Goal: Information Seeking & Learning: Learn about a topic

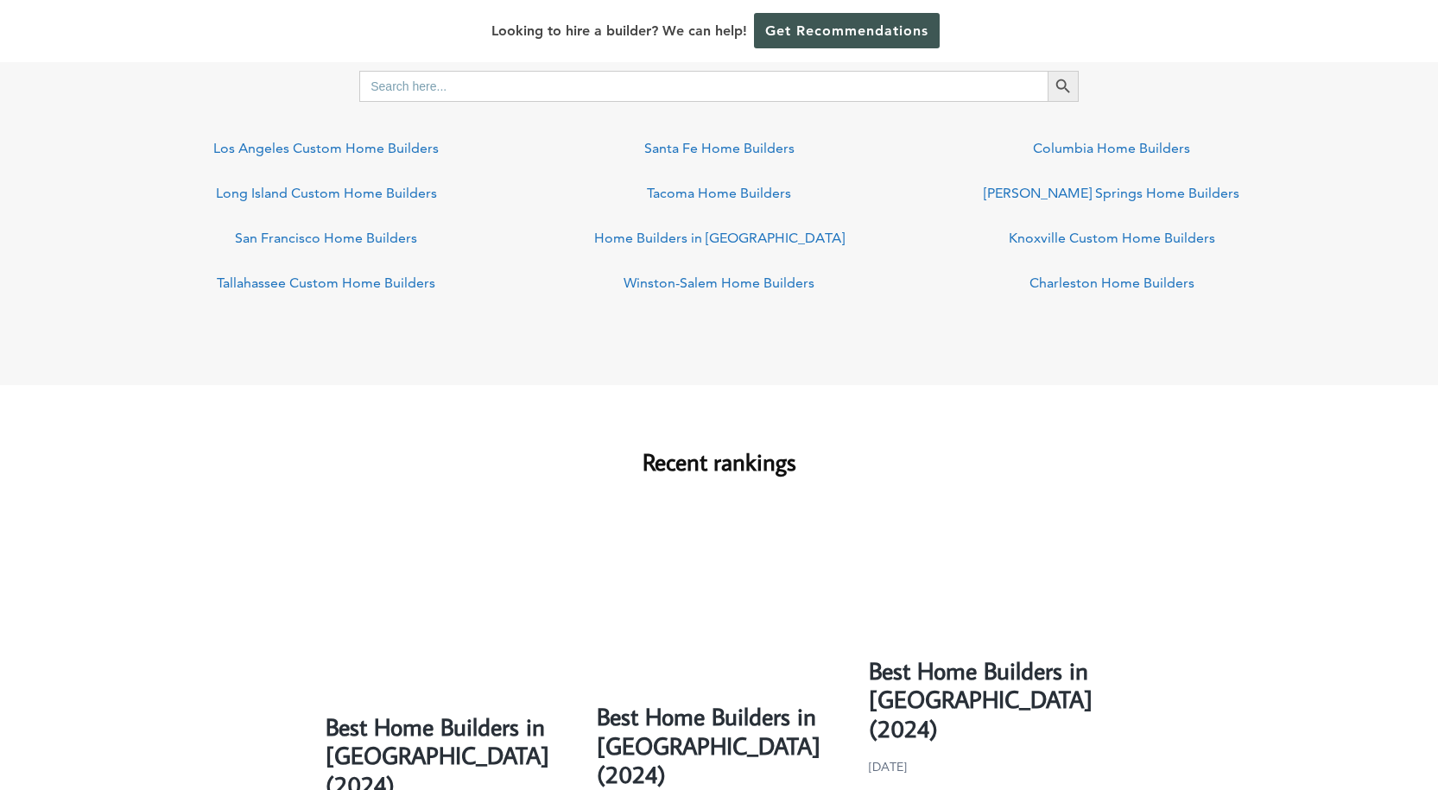
scroll to position [1231, 0]
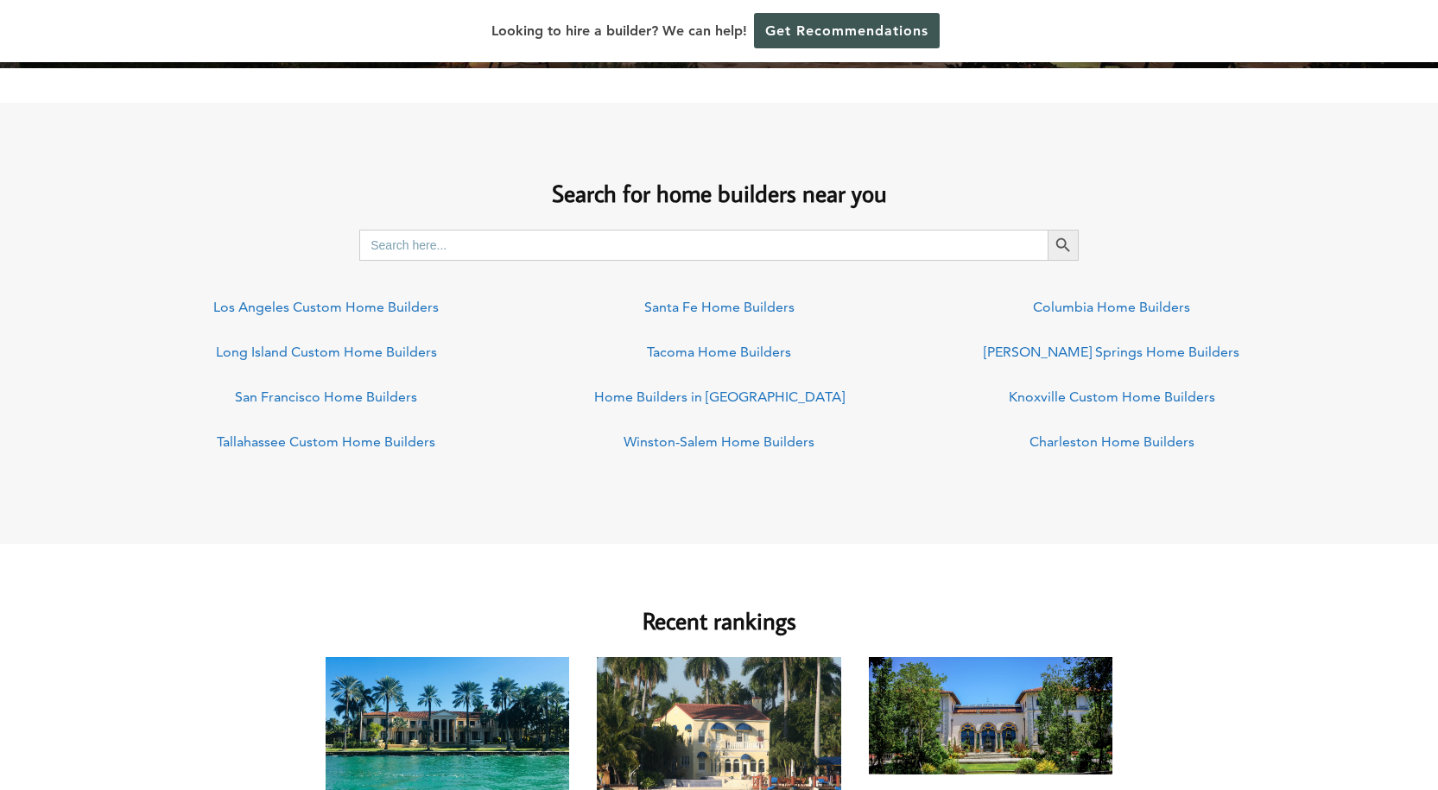
click at [706, 247] on input "Search for:" at bounding box center [703, 245] width 688 height 31
type input "[GEOGRAPHIC_DATA]"
click at [1048, 230] on button "Search Button" at bounding box center [1063, 245] width 31 height 31
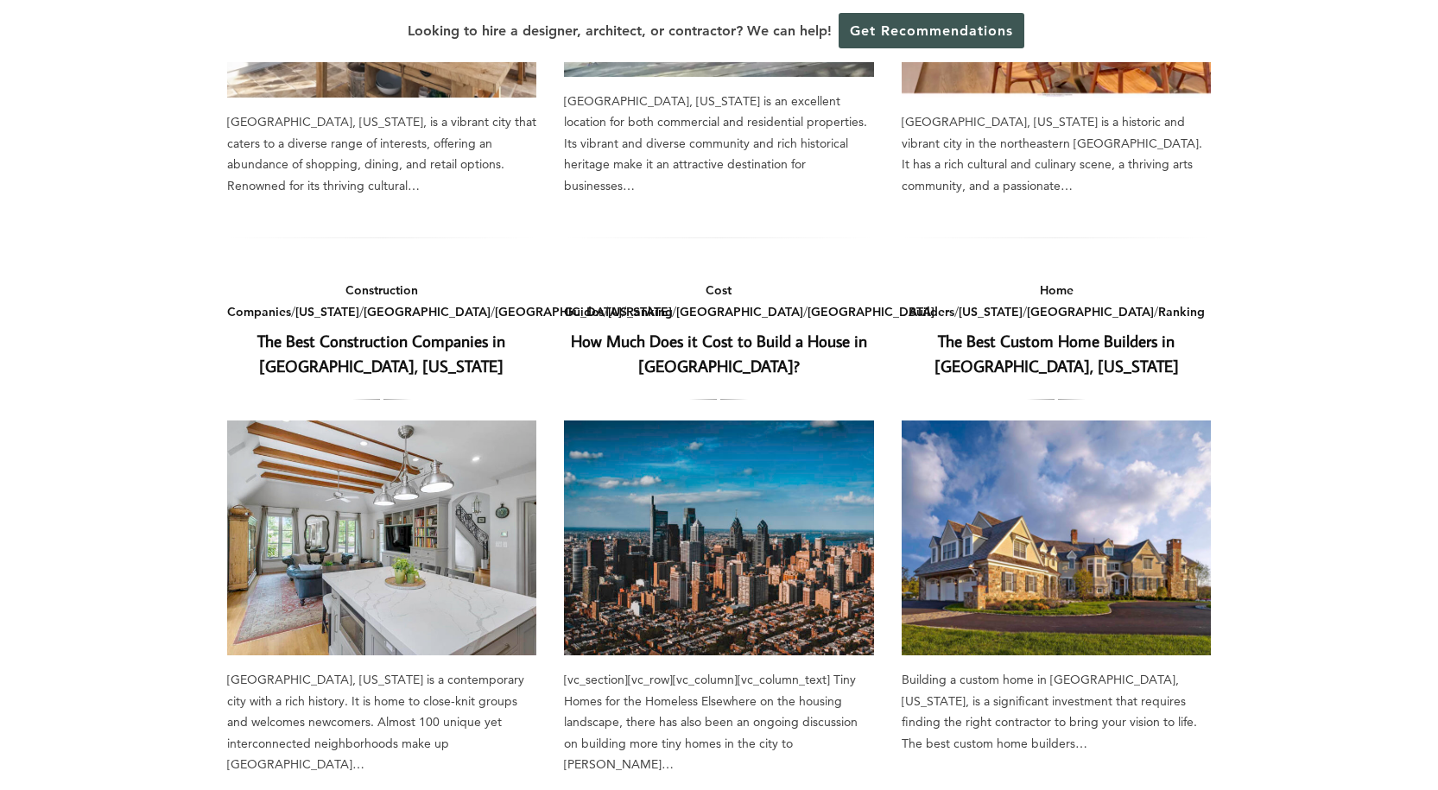
scroll to position [523, 0]
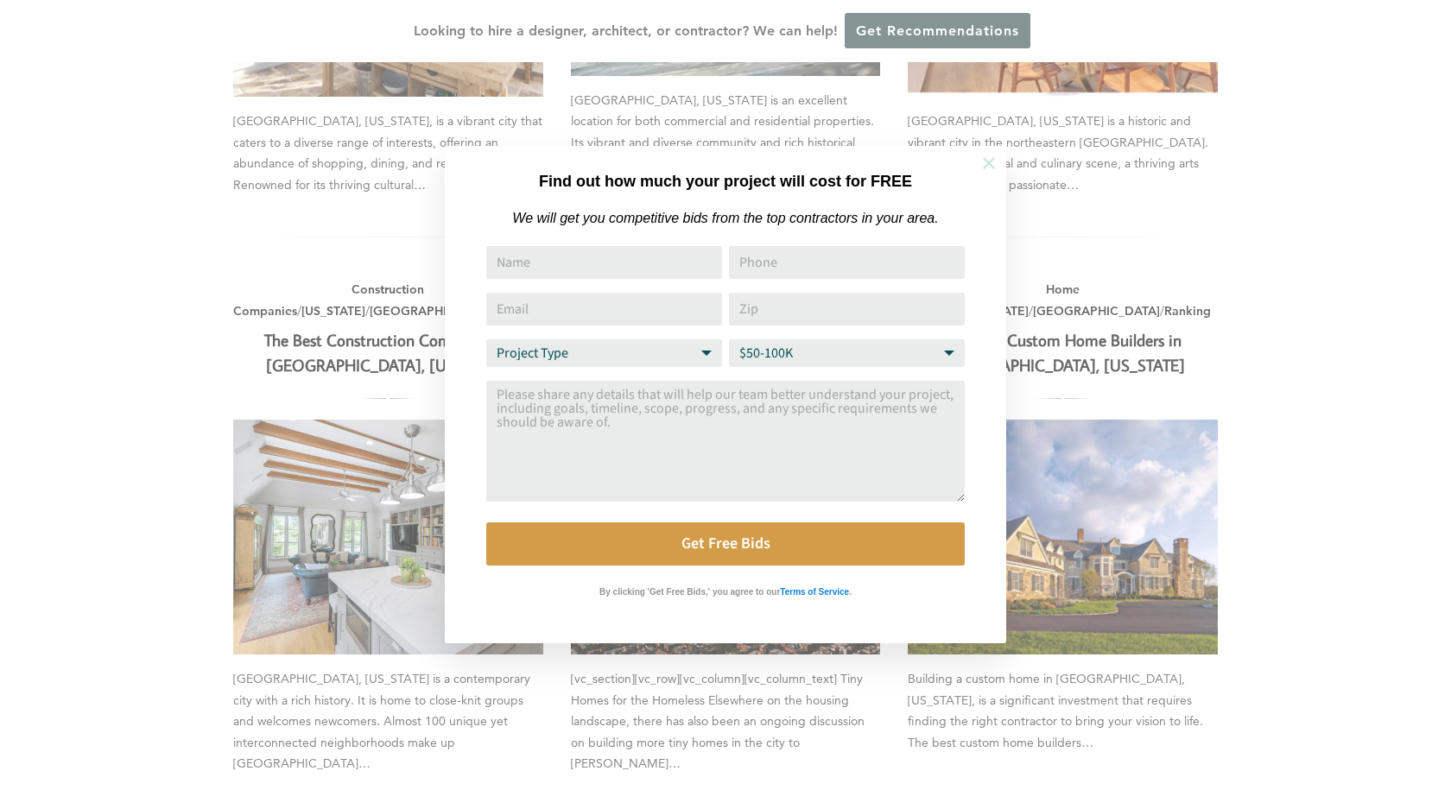
click at [979, 165] on icon at bounding box center [988, 163] width 19 height 19
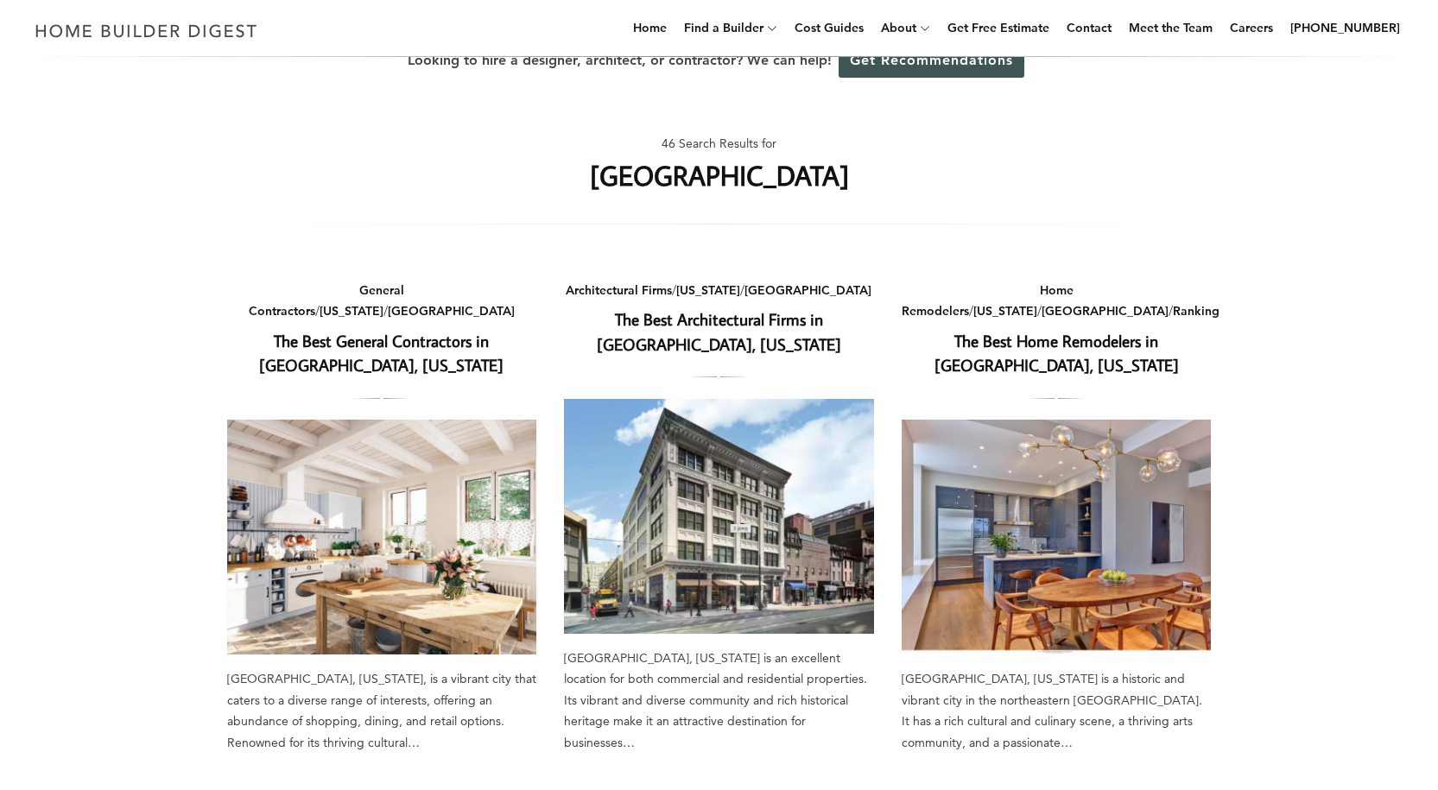
scroll to position [27, 0]
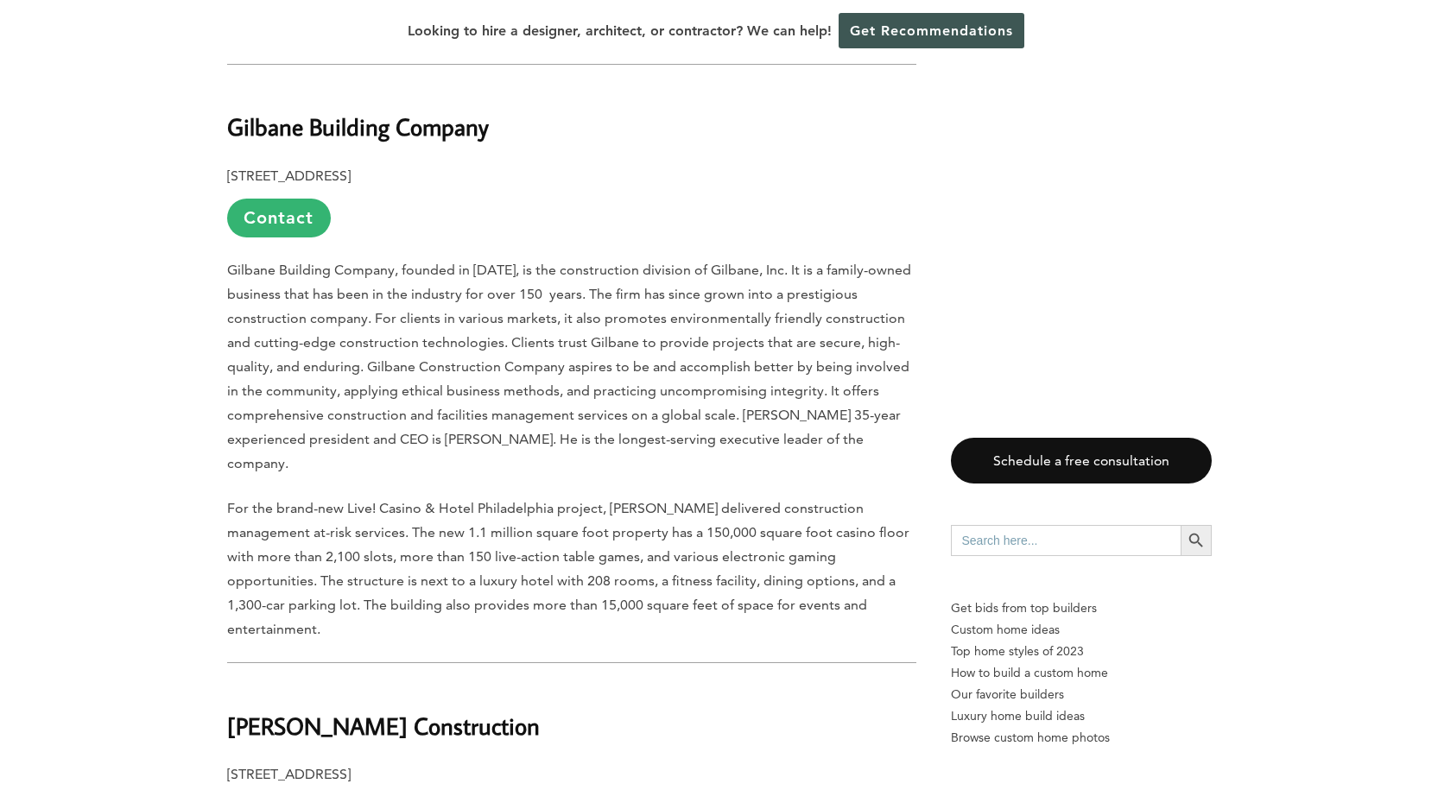
scroll to position [1252, 0]
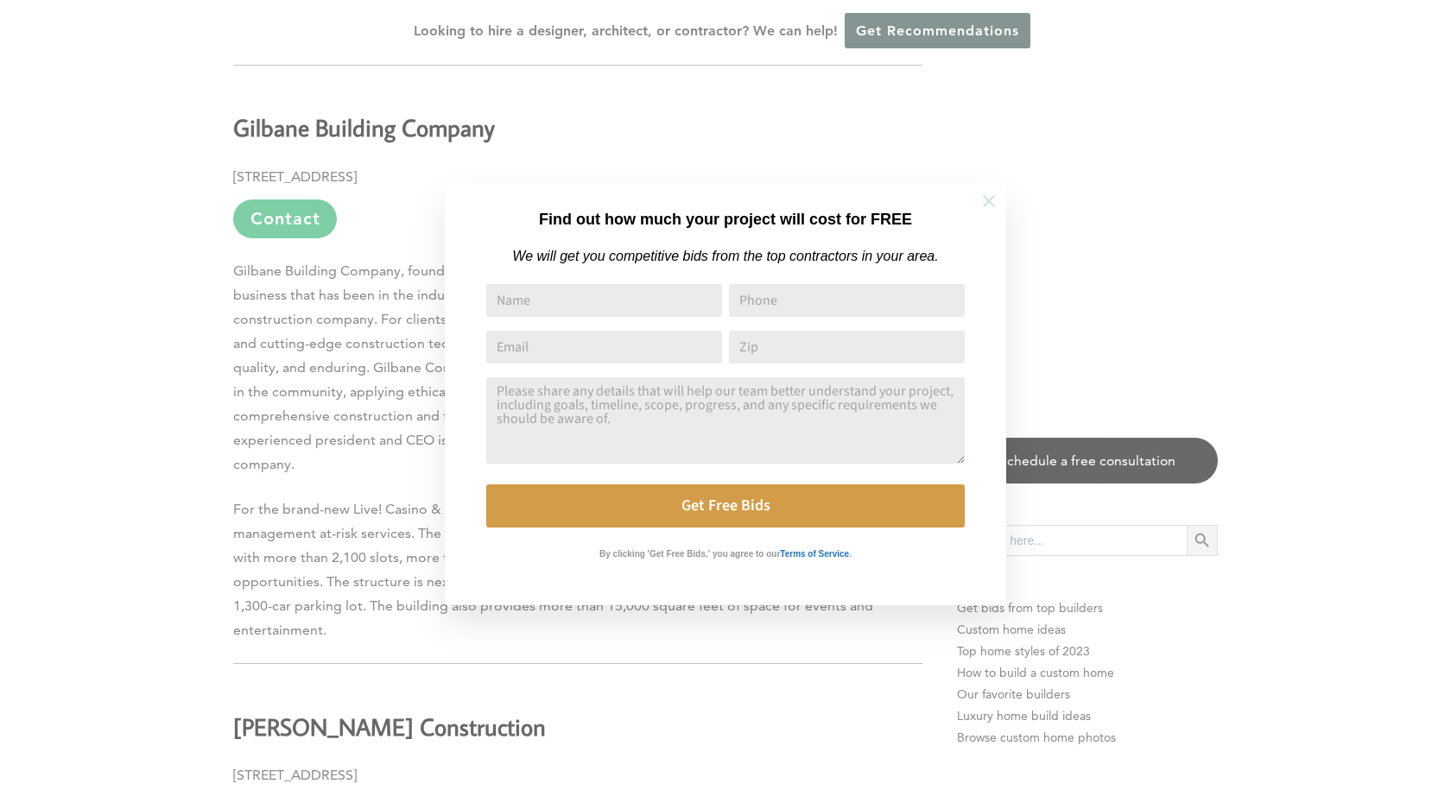
click at [990, 209] on icon at bounding box center [988, 201] width 19 height 19
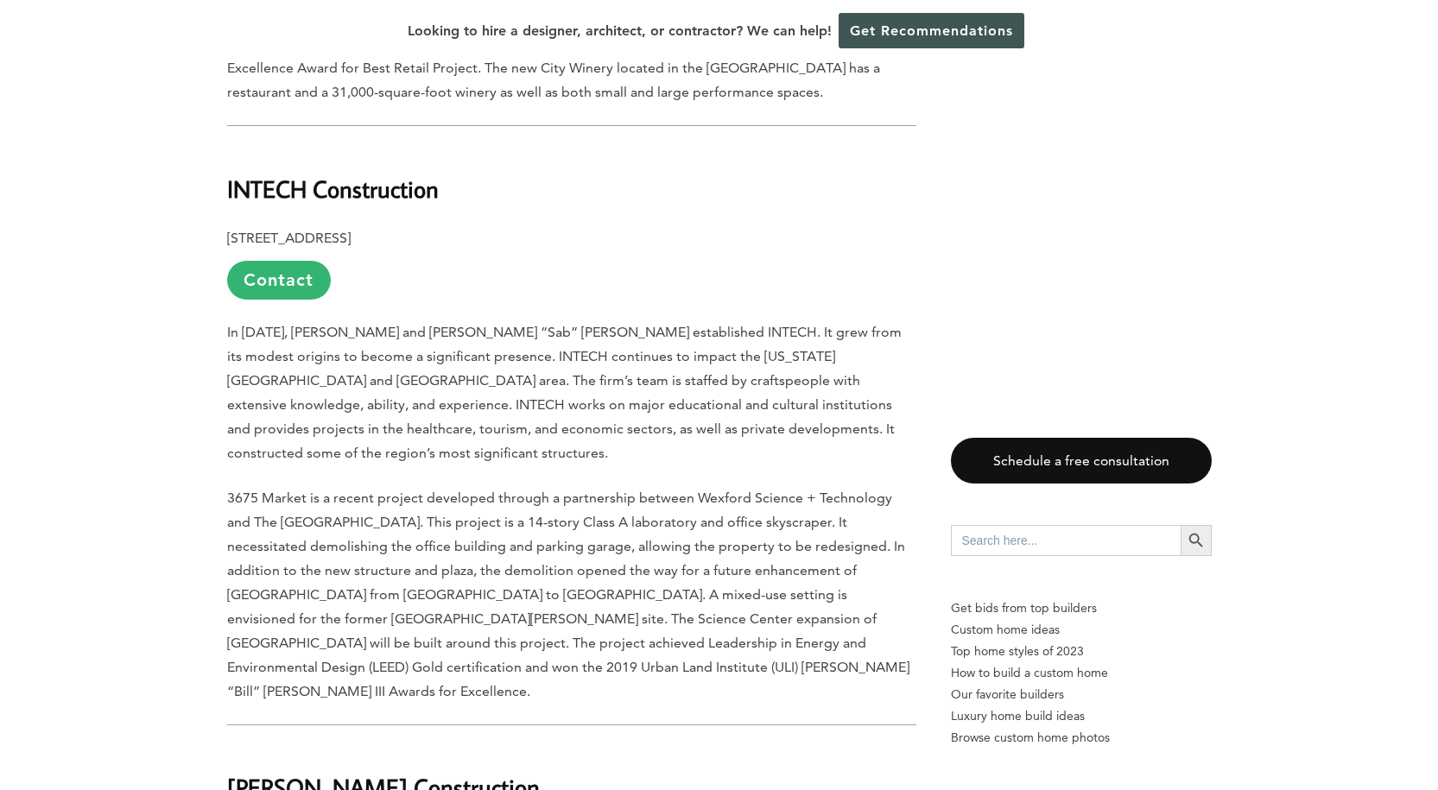
scroll to position [2387, 0]
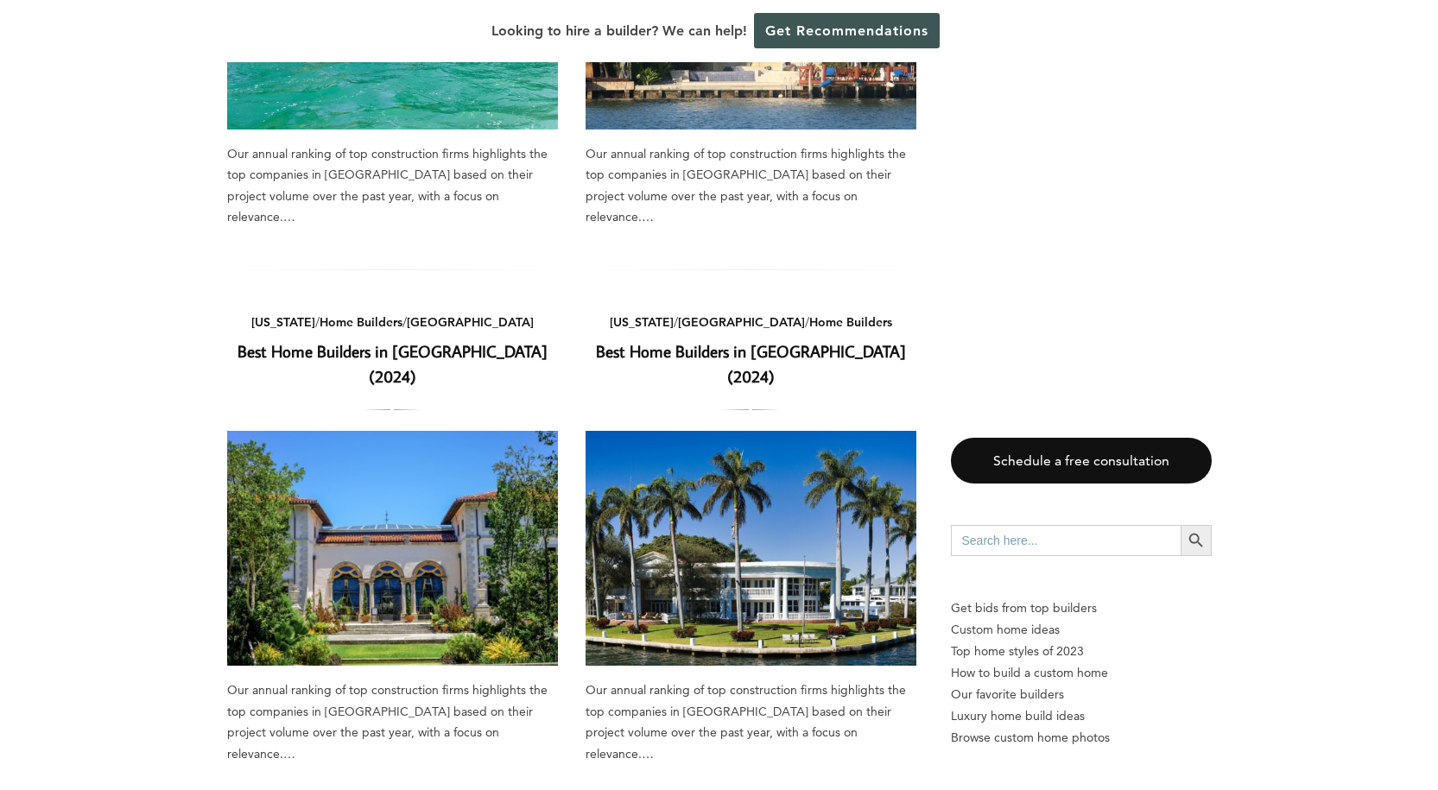
scroll to position [471, 0]
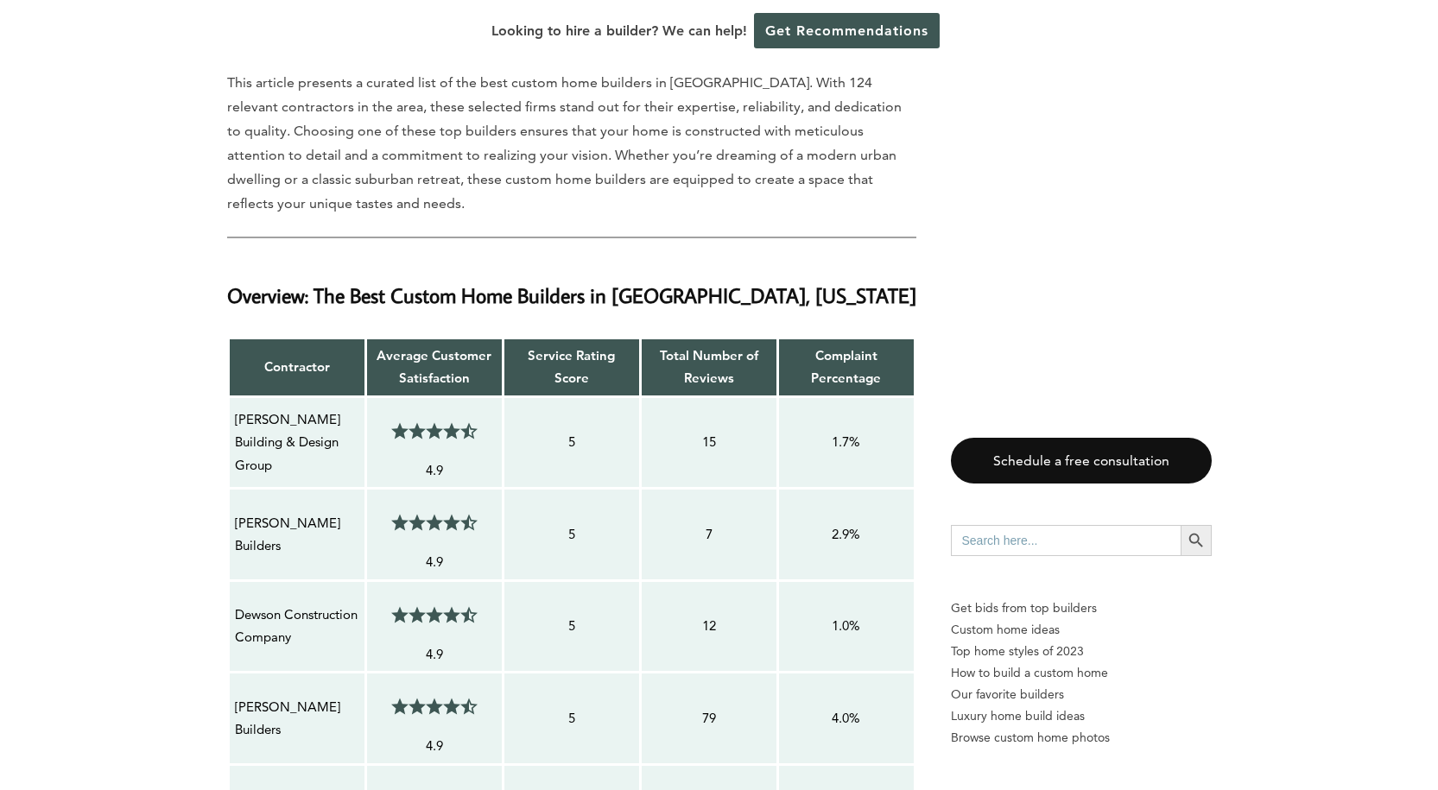
scroll to position [1279, 0]
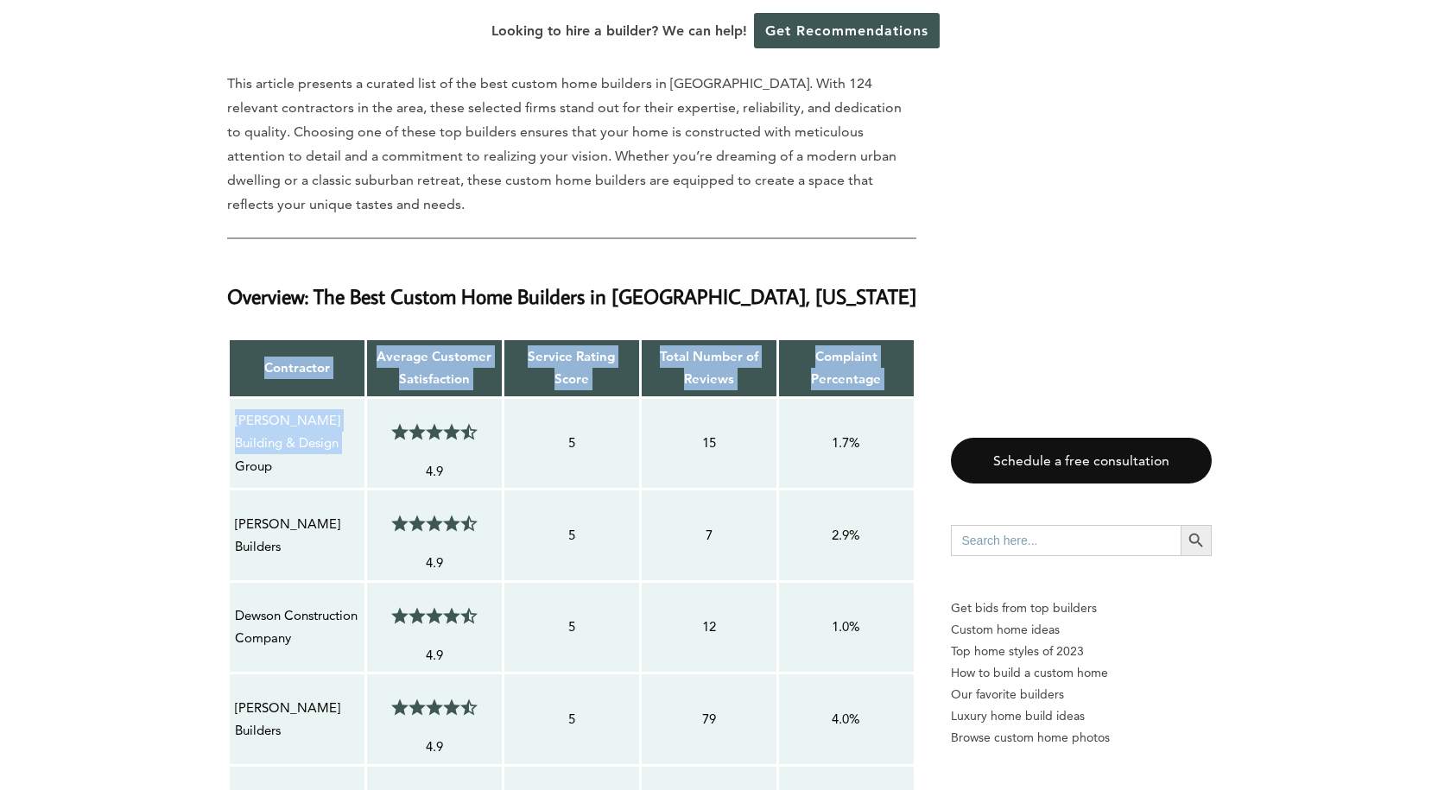
drag, startPoint x: 323, startPoint y: 454, endPoint x: 226, endPoint y: 429, distance: 99.9
drag, startPoint x: 249, startPoint y: 435, endPoint x: 132, endPoint y: 440, distance: 116.7
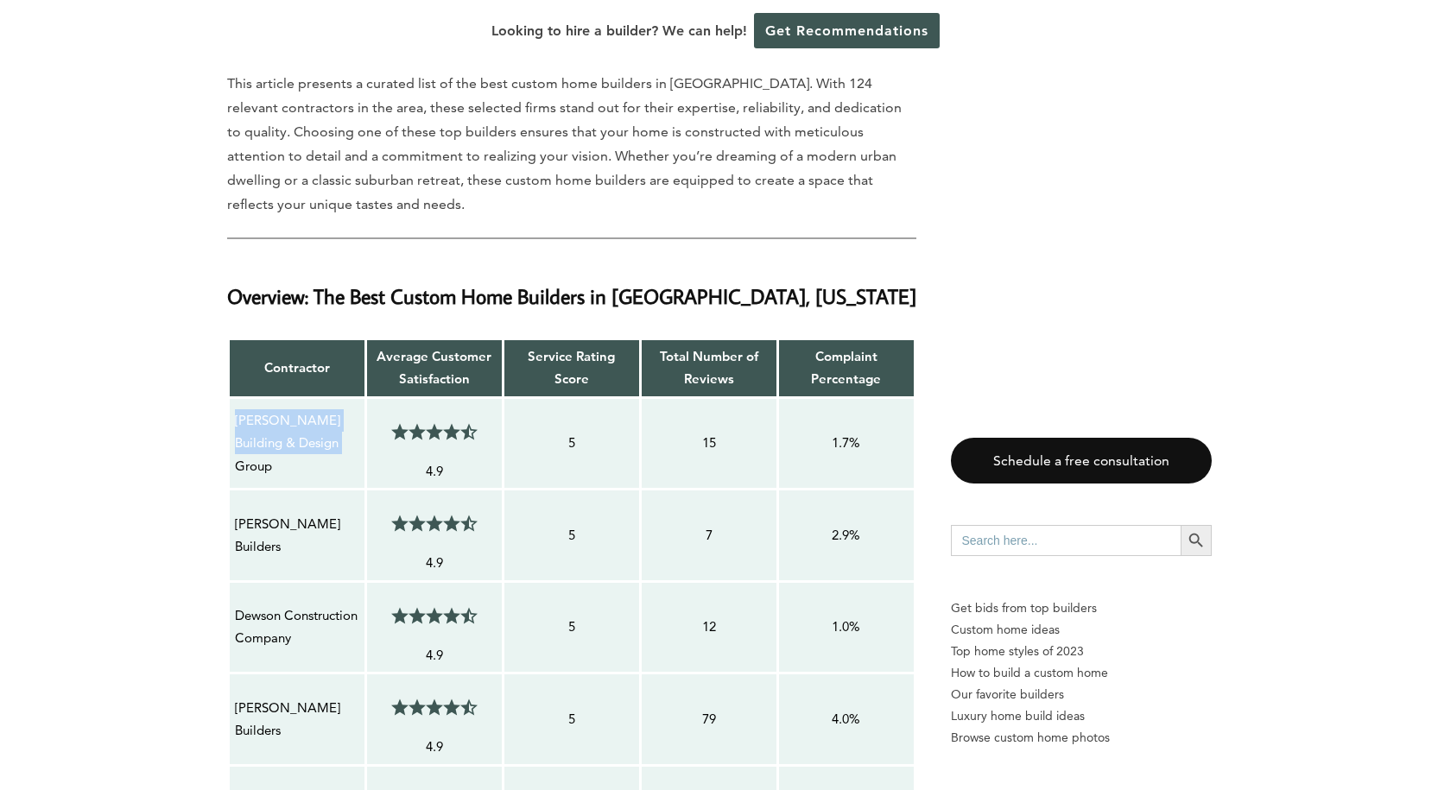
drag, startPoint x: 316, startPoint y: 456, endPoint x: 233, endPoint y: 435, distance: 85.5
click at [234, 435] on div "[PERSON_NAME] Building & Design Group" at bounding box center [297, 443] width 126 height 70
drag, startPoint x: 291, startPoint y: 545, endPoint x: 263, endPoint y: 529, distance: 32.9
click at [263, 529] on p "[PERSON_NAME] Builders" at bounding box center [297, 536] width 124 height 46
click at [234, 529] on div "[PERSON_NAME] Builders" at bounding box center [297, 535] width 126 height 47
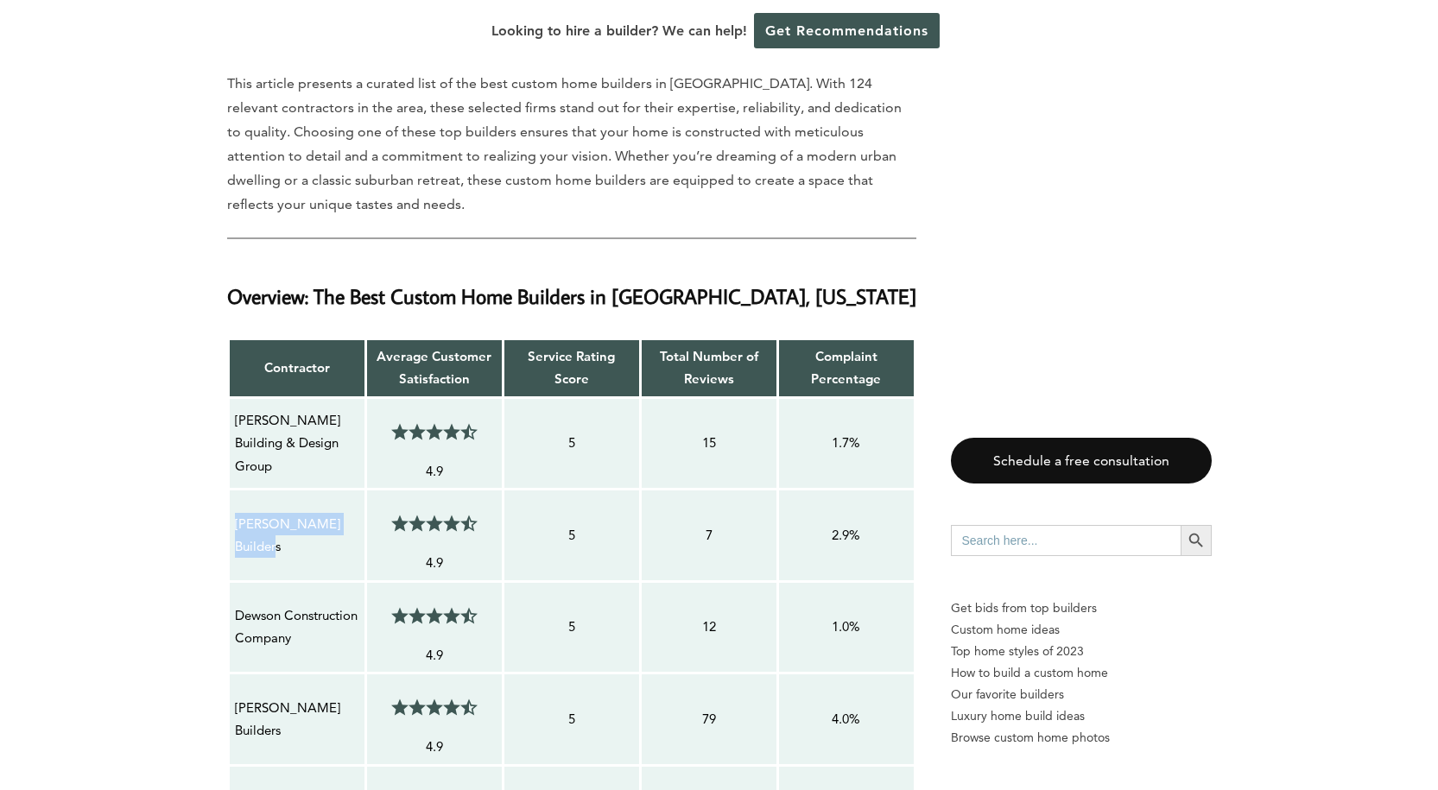
drag, startPoint x: 233, startPoint y: 529, endPoint x: 283, endPoint y: 547, distance: 53.3
click at [283, 547] on div "[PERSON_NAME] Builders" at bounding box center [297, 535] width 126 height 47
drag, startPoint x: 281, startPoint y: 652, endPoint x: 238, endPoint y: 605, distance: 63.6
click at [238, 605] on p "Dewson Construction Company" at bounding box center [297, 628] width 124 height 46
click at [294, 644] on p "Dewson Construction Company" at bounding box center [297, 628] width 124 height 46
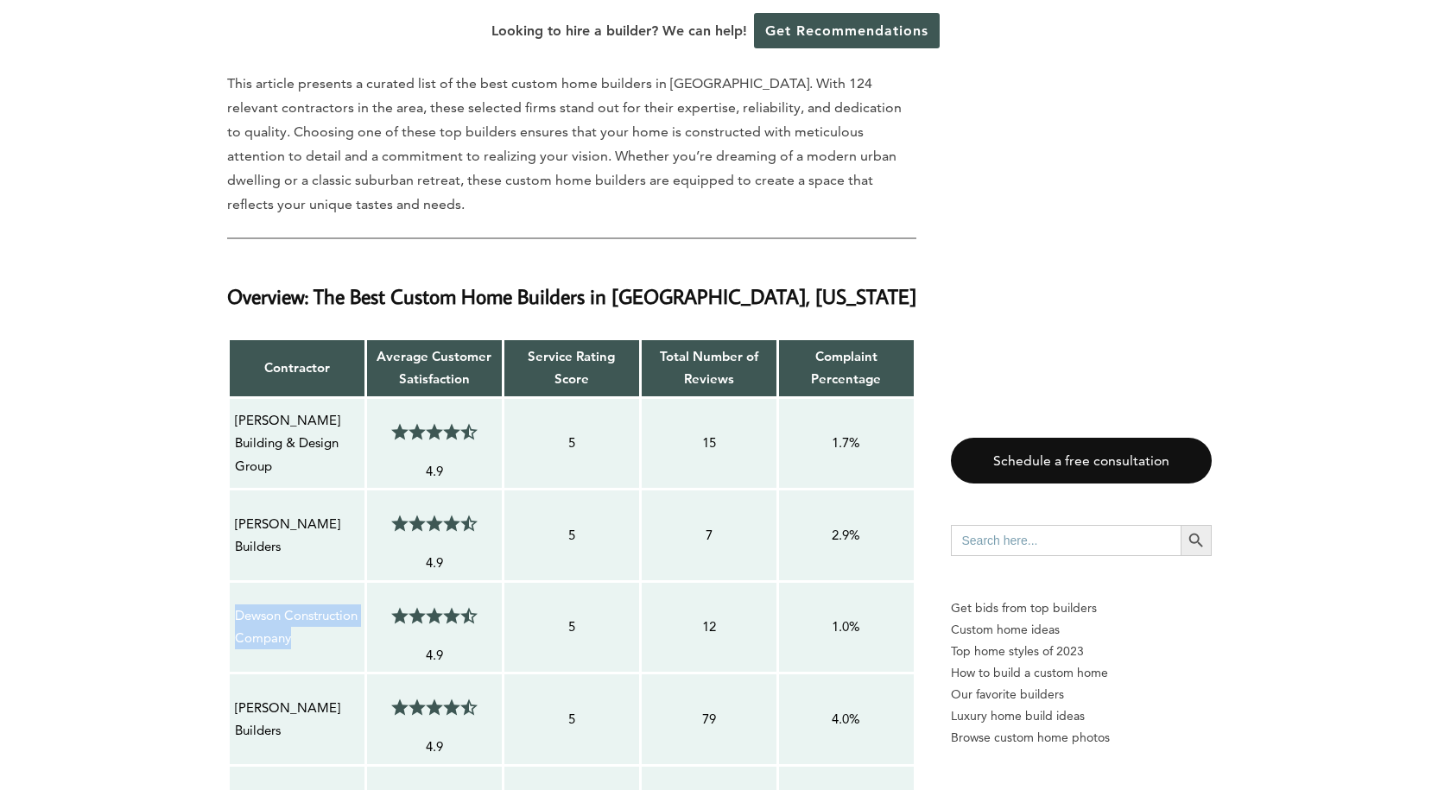
drag, startPoint x: 301, startPoint y: 650, endPoint x: 235, endPoint y: 600, distance: 83.3
click at [235, 605] on p "Dewson Construction Company" at bounding box center [297, 628] width 124 height 46
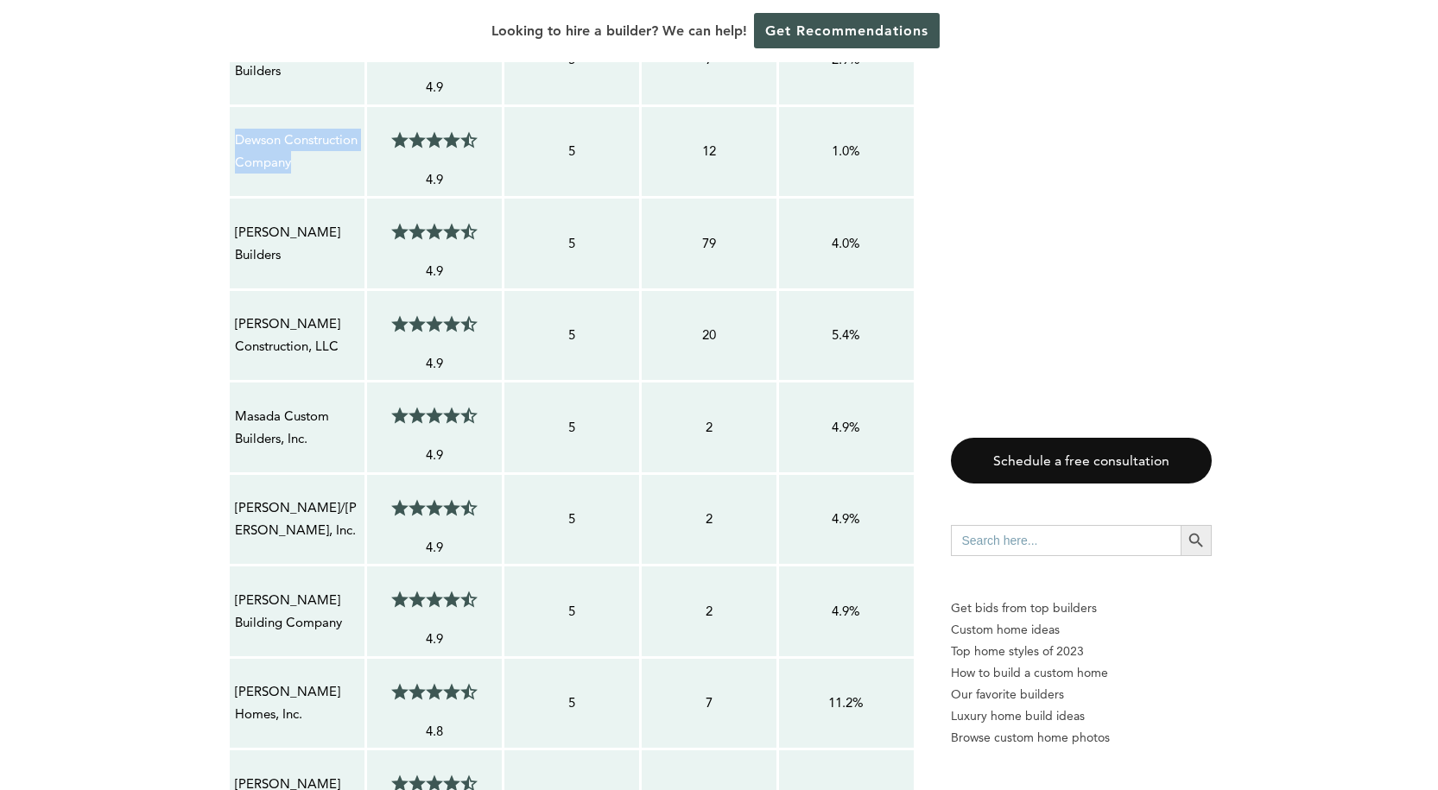
scroll to position [1756, 0]
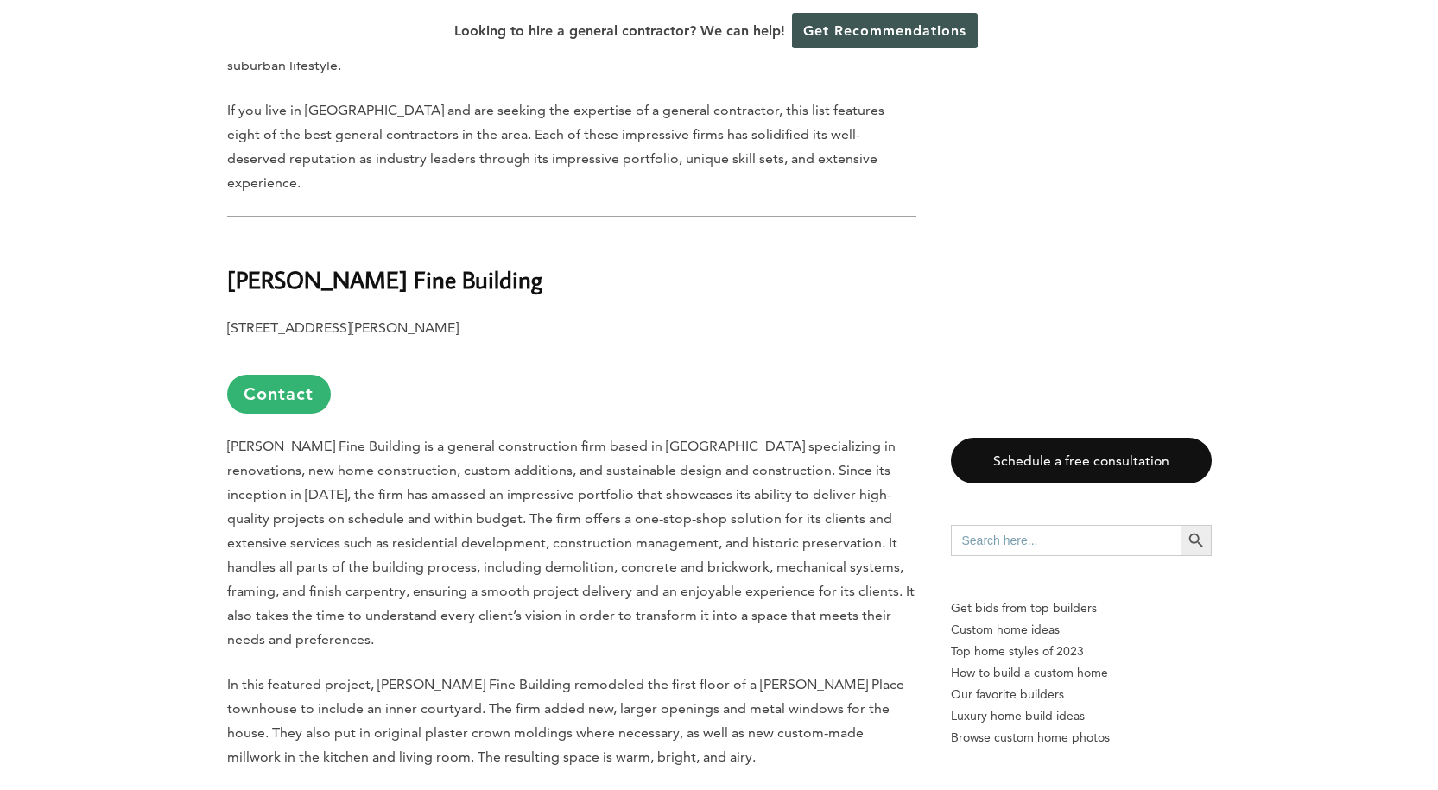
scroll to position [1234, 0]
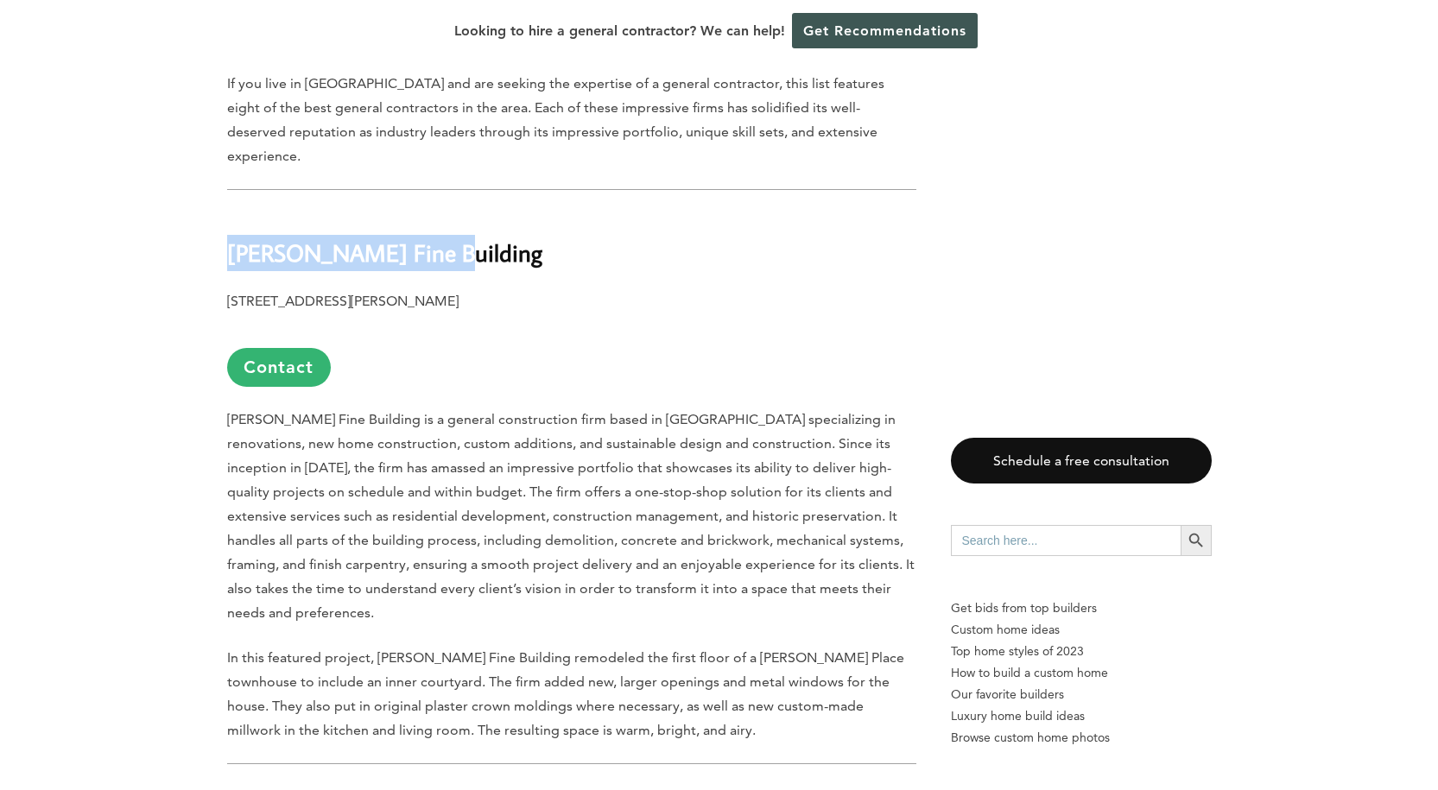
drag, startPoint x: 448, startPoint y: 160, endPoint x: 225, endPoint y: 163, distance: 223.7
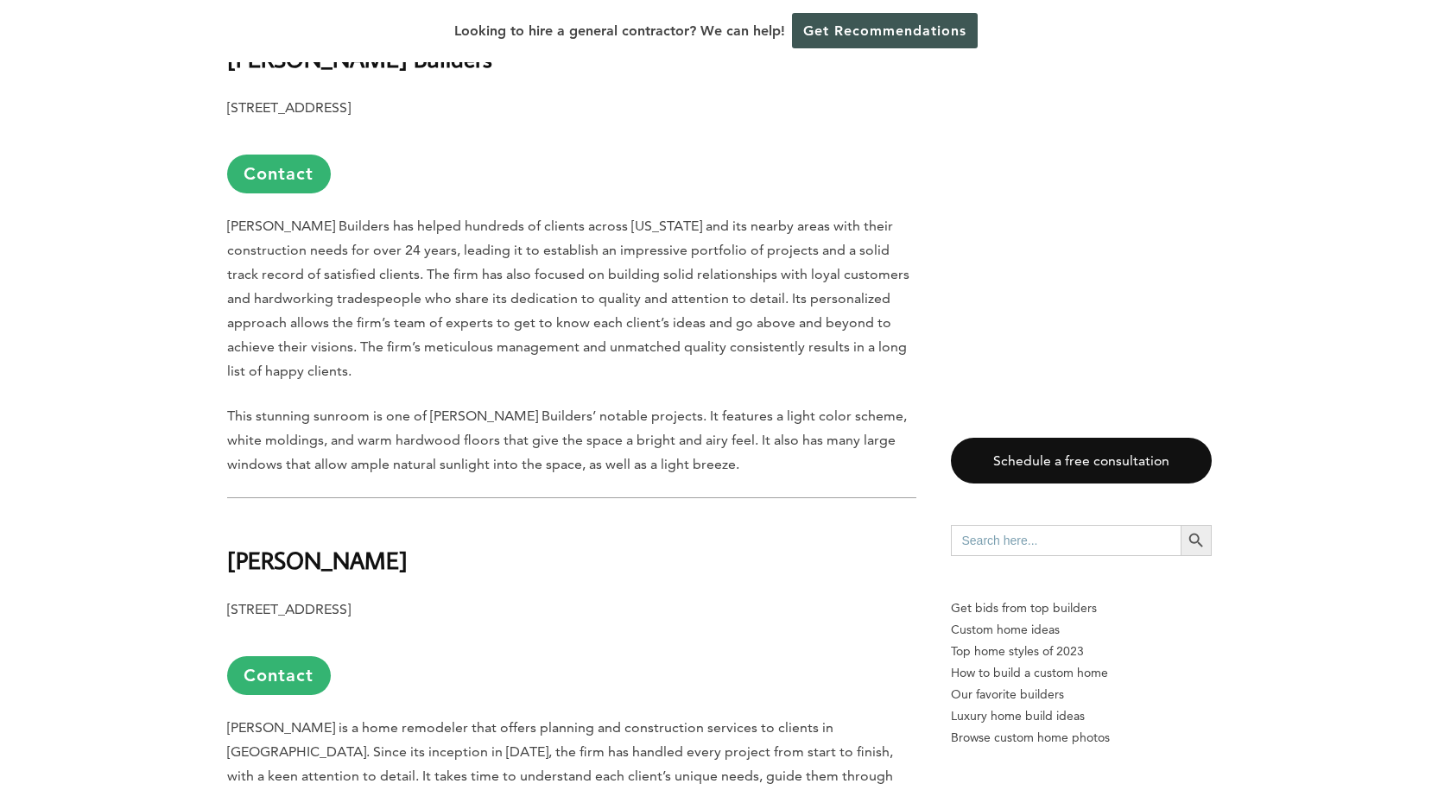
scroll to position [2140, 0]
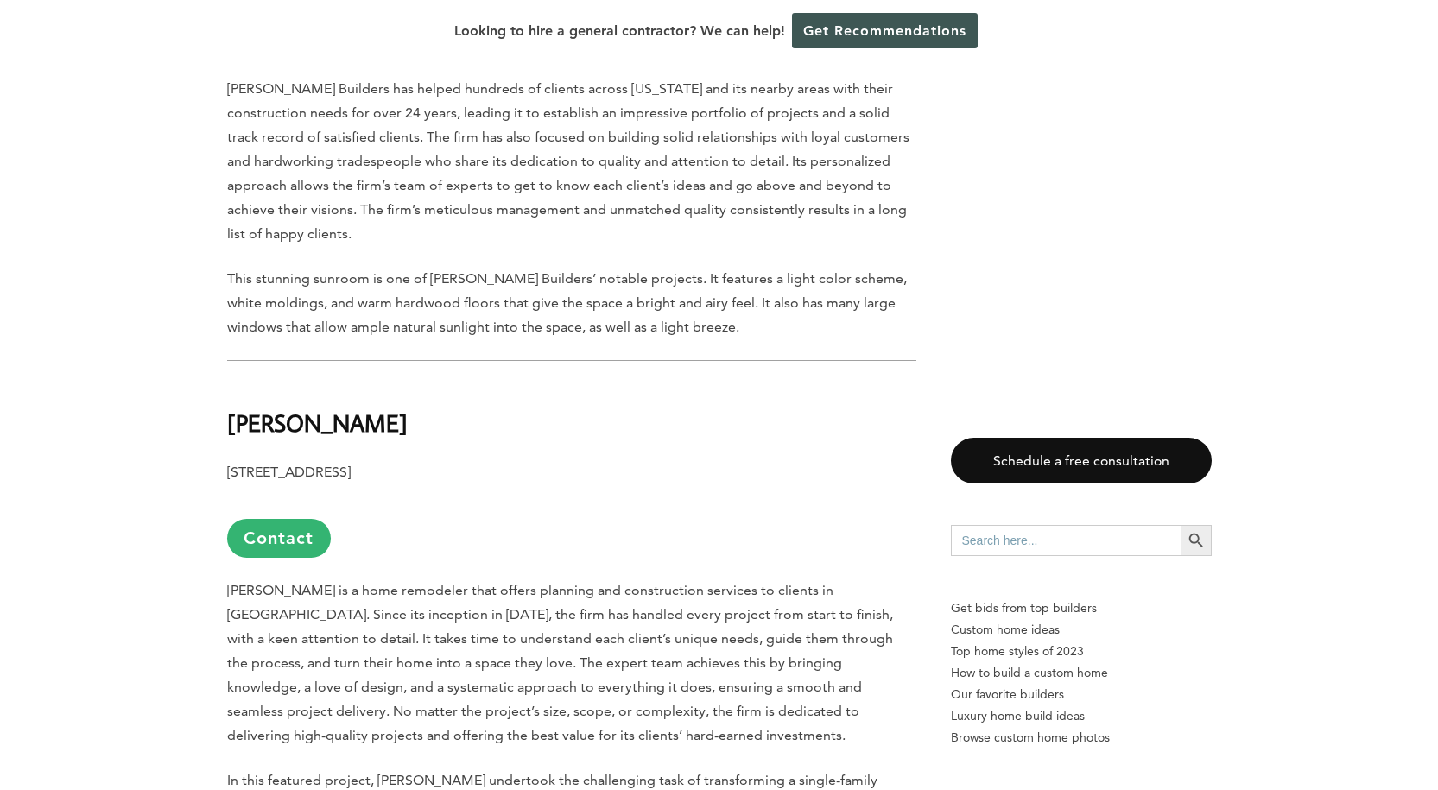
drag, startPoint x: 421, startPoint y: 298, endPoint x: 218, endPoint y: 301, distance: 203.8
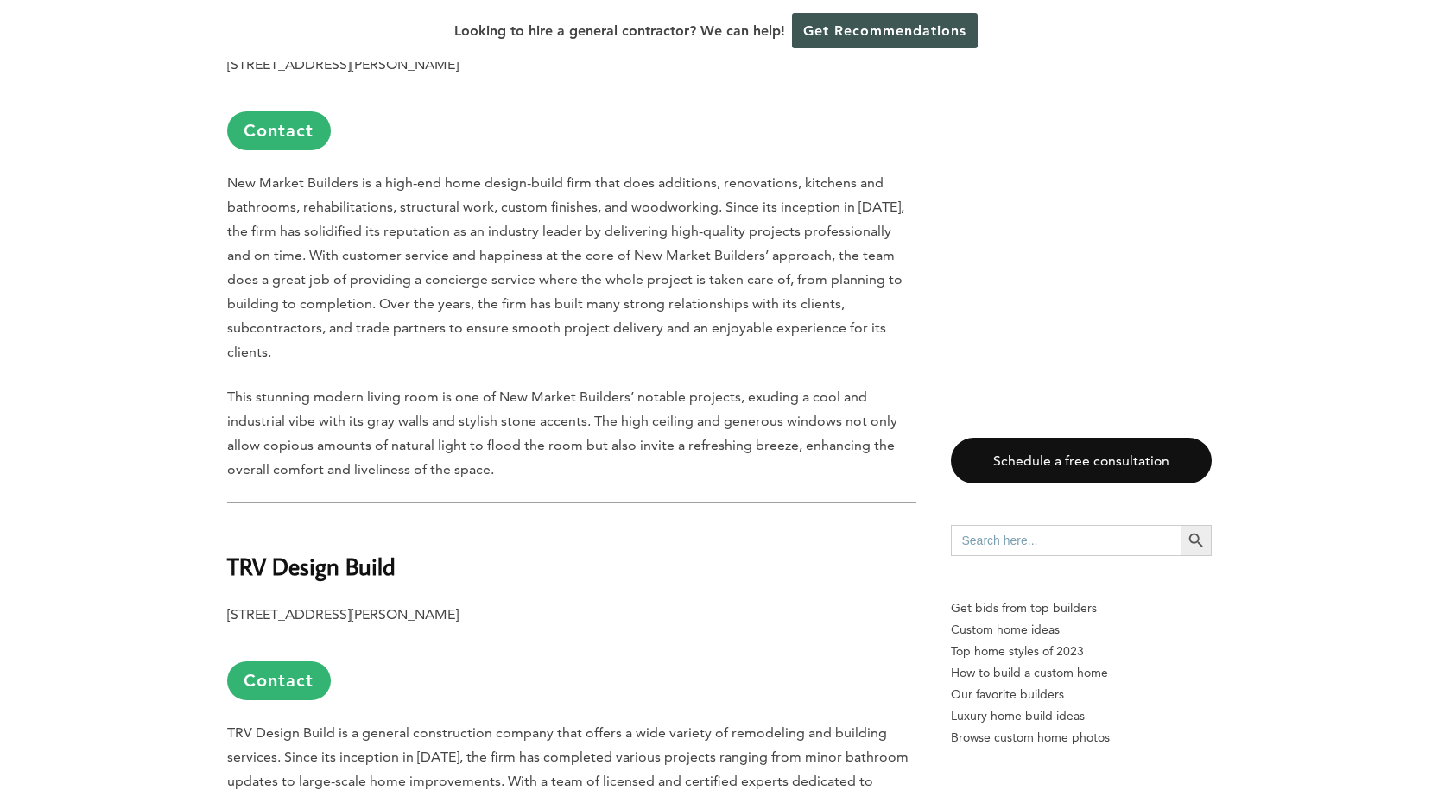
scroll to position [4772, 0]
drag, startPoint x: 397, startPoint y: 409, endPoint x: 189, endPoint y: 398, distance: 208.4
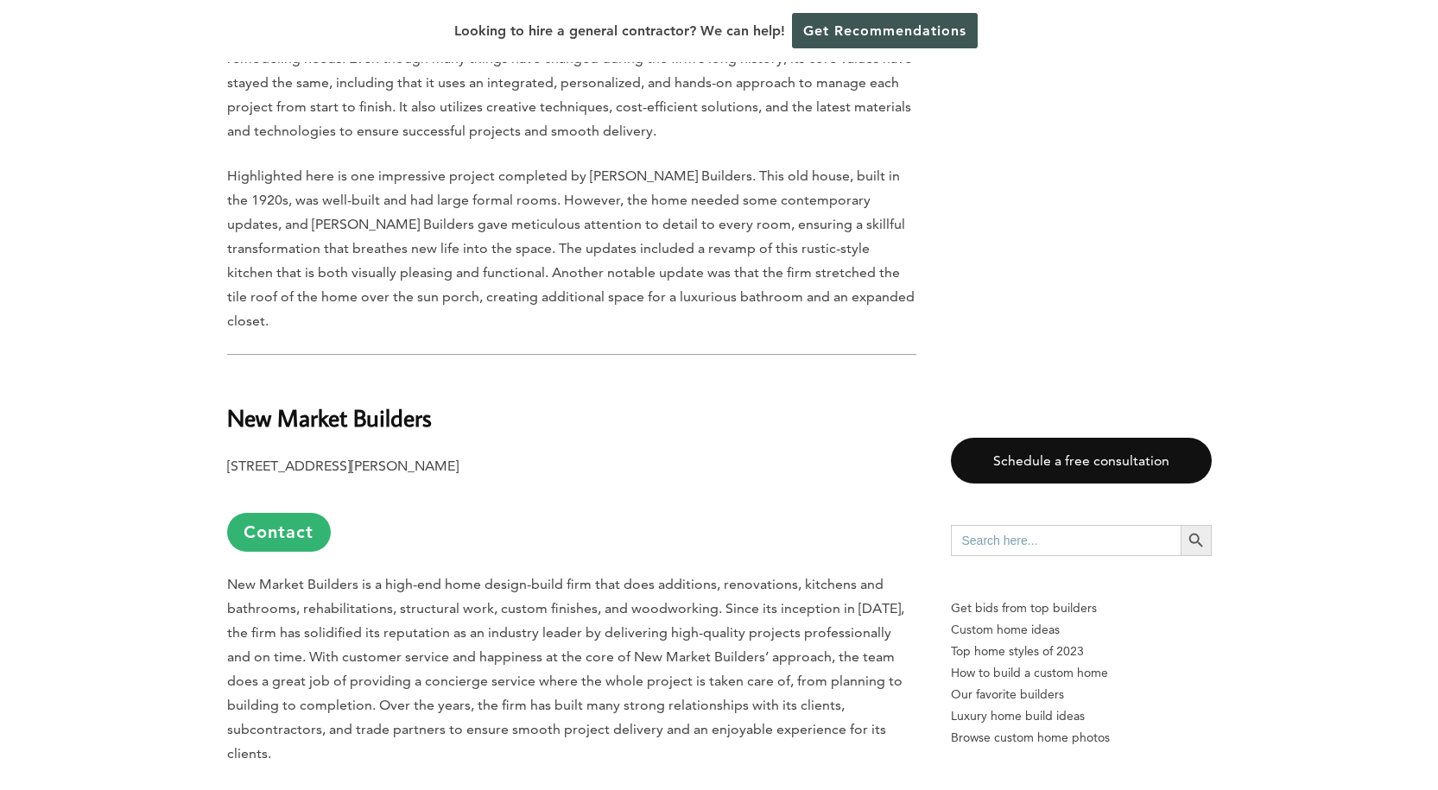
scroll to position [4370, 0]
drag, startPoint x: 500, startPoint y: 331, endPoint x: 225, endPoint y: 309, distance: 275.5
drag, startPoint x: 439, startPoint y: 279, endPoint x: 225, endPoint y: 266, distance: 213.7
